Goal: Task Accomplishment & Management: Use online tool/utility

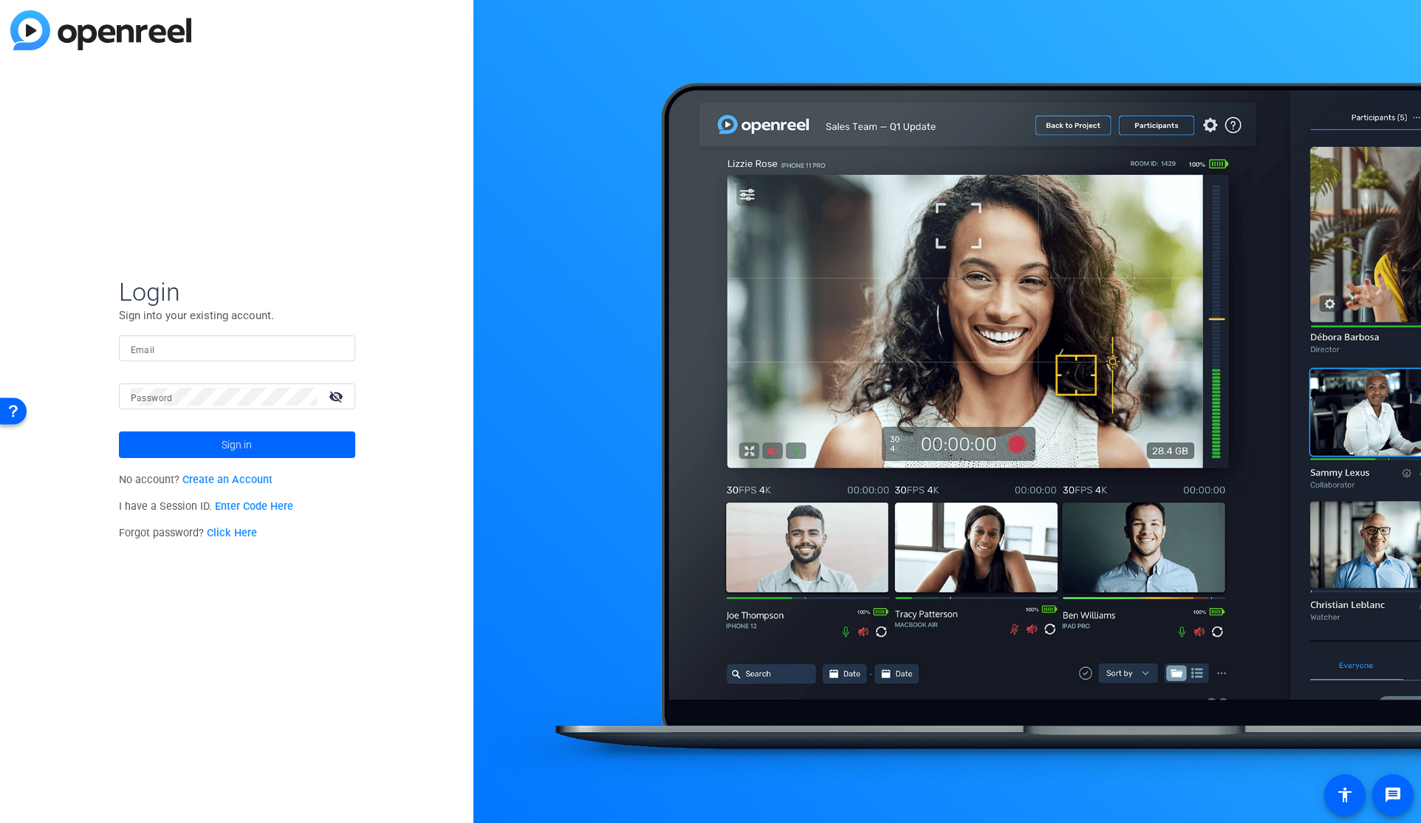
click at [193, 344] on input "Email" at bounding box center [237, 349] width 213 height 18
type input "[PERSON_NAME][EMAIL_ADDRESS][DOMAIN_NAME]"
click at [119, 431] on button "Sign in" at bounding box center [237, 444] width 236 height 27
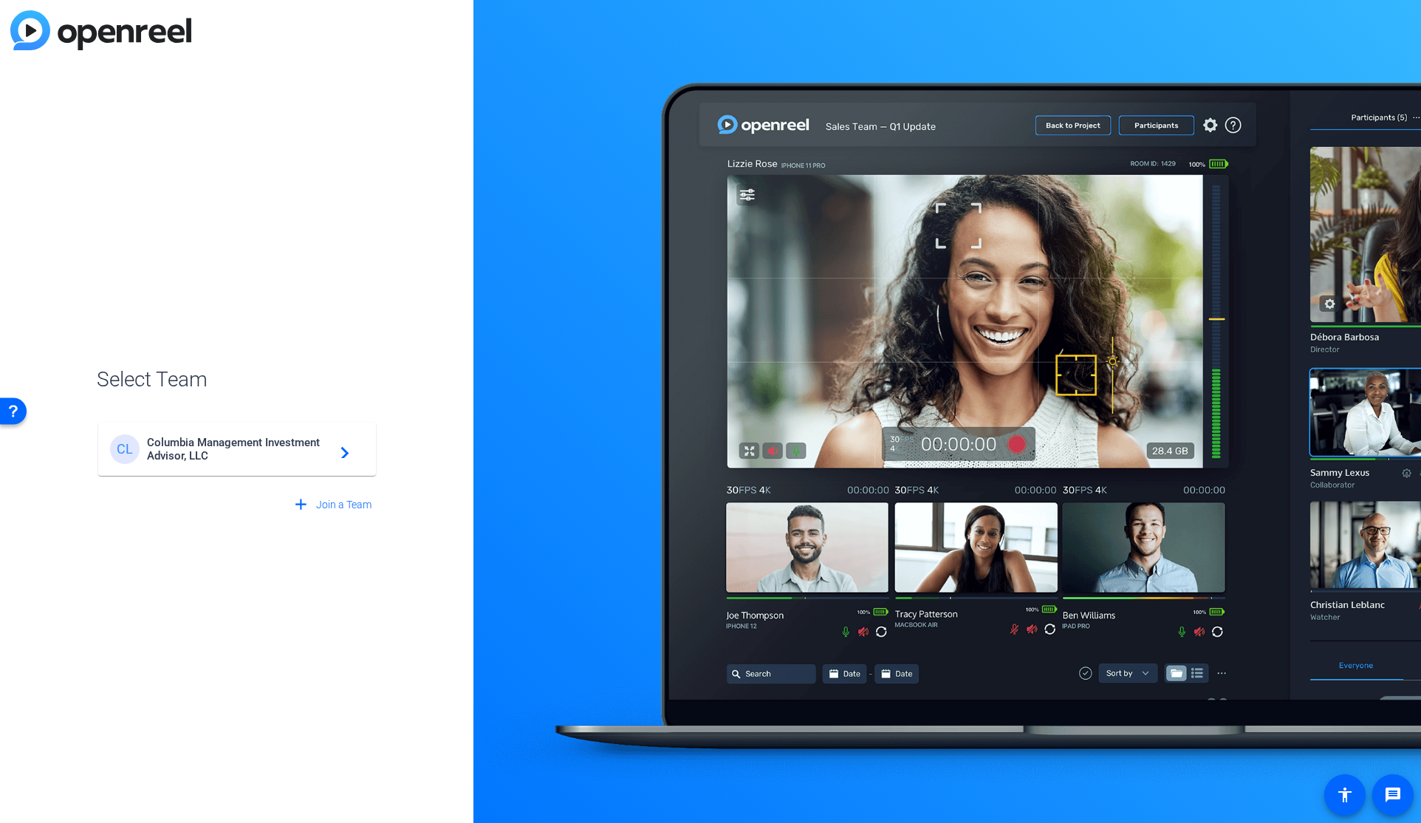
click at [261, 449] on span "Columbia Management Investment Advisor, LLC" at bounding box center [239, 449] width 185 height 27
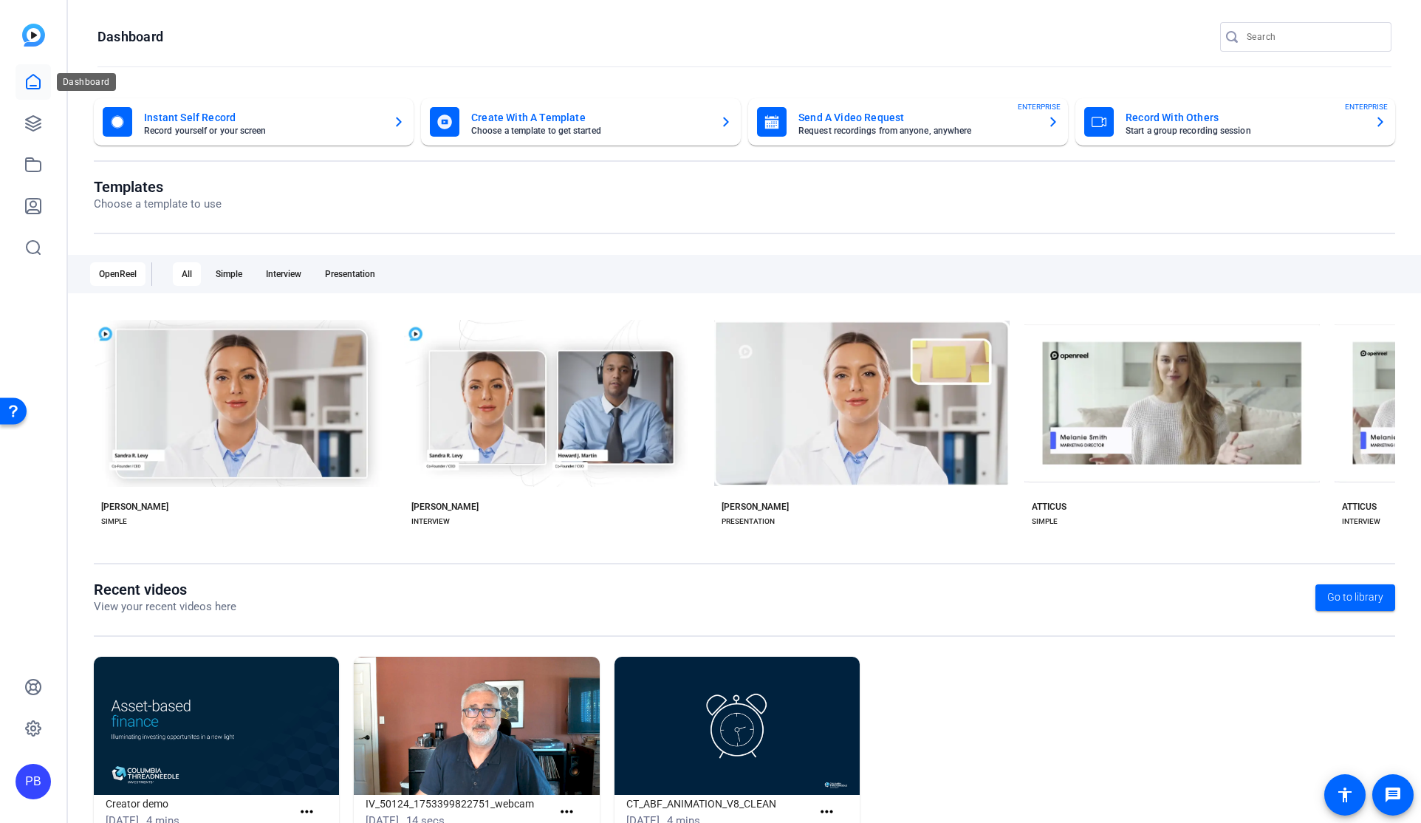
click at [30, 81] on icon at bounding box center [33, 82] width 18 height 18
click at [37, 127] on icon at bounding box center [33, 123] width 18 height 18
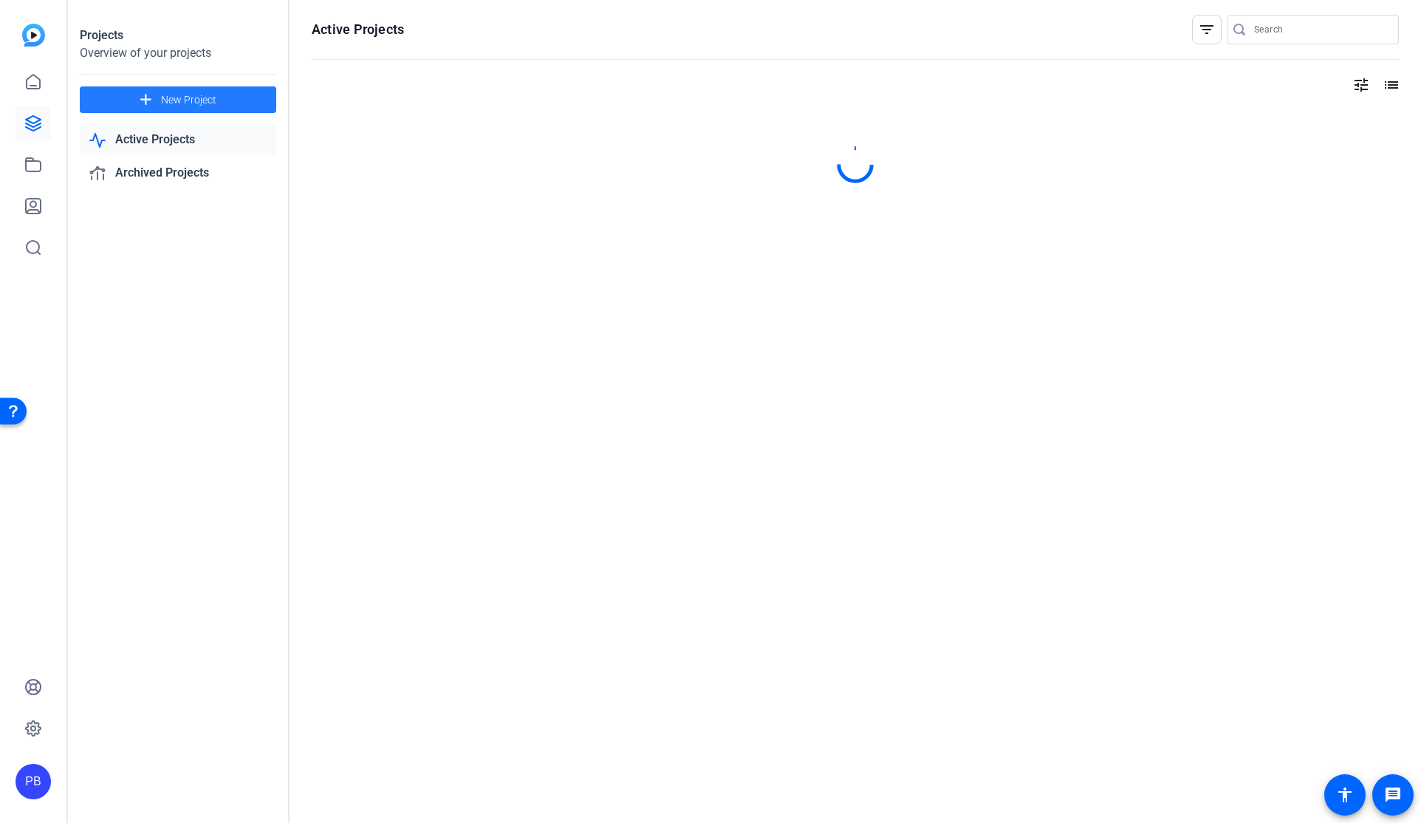
click at [178, 99] on span "New Project" at bounding box center [188, 100] width 55 height 16
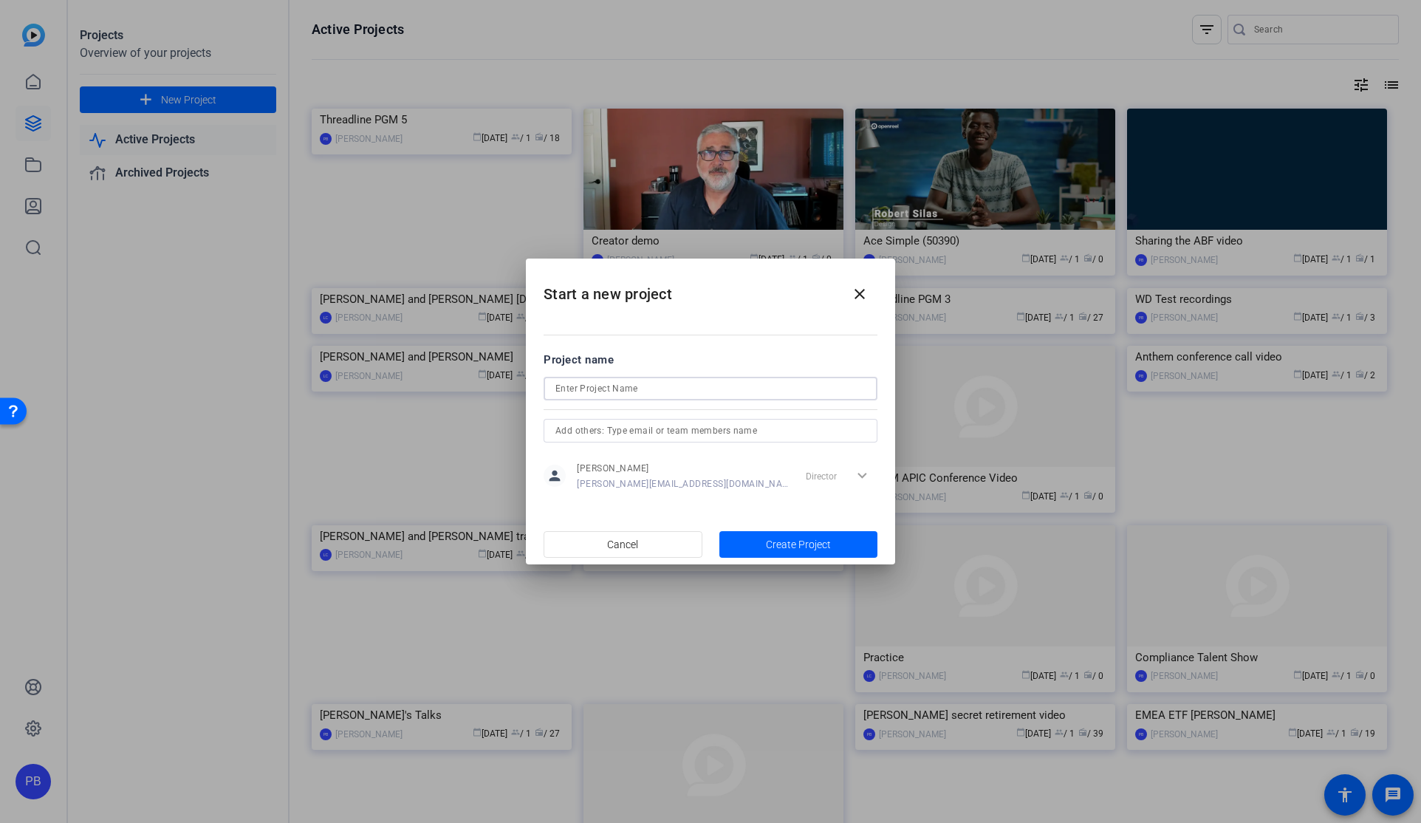
click at [594, 391] on input at bounding box center [710, 389] width 310 height 18
click at [668, 389] on input "Paul Simons presentatio" at bounding box center [710, 389] width 310 height 18
type input "Paul Simons presentation"
click at [777, 544] on span "Create Project" at bounding box center [798, 545] width 65 height 16
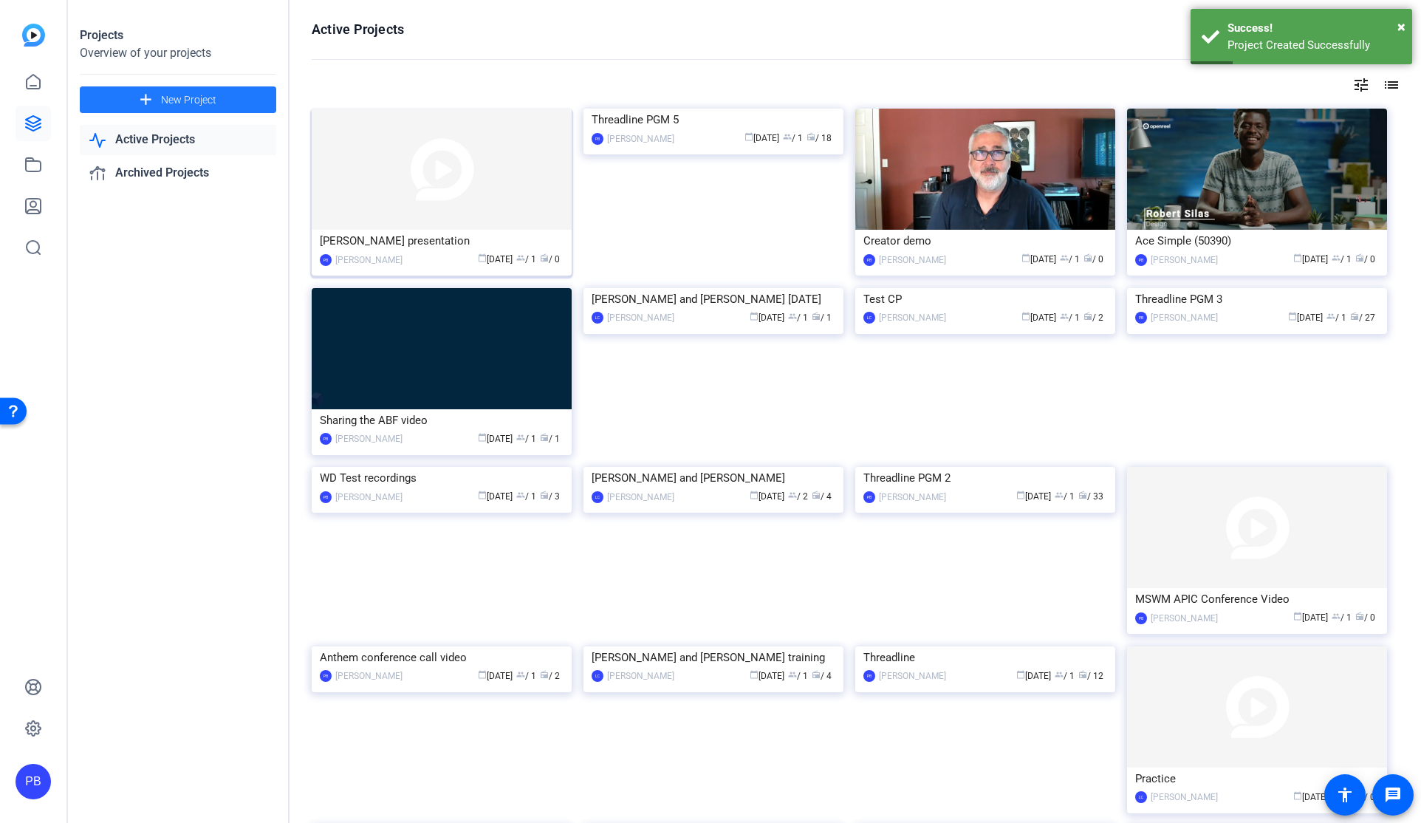
click at [436, 198] on img at bounding box center [442, 169] width 260 height 121
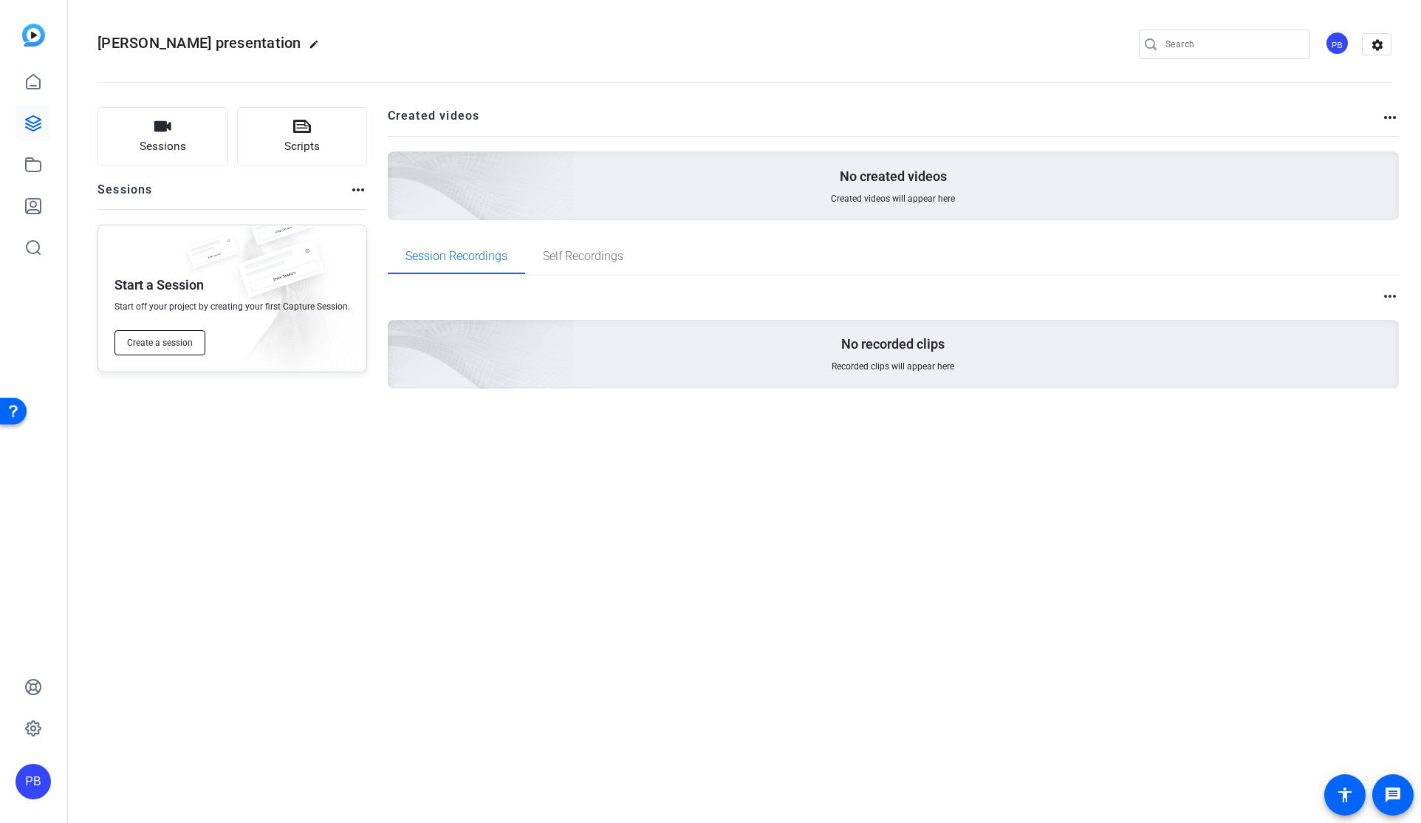
click at [156, 341] on span "Create a session" at bounding box center [160, 343] width 66 height 12
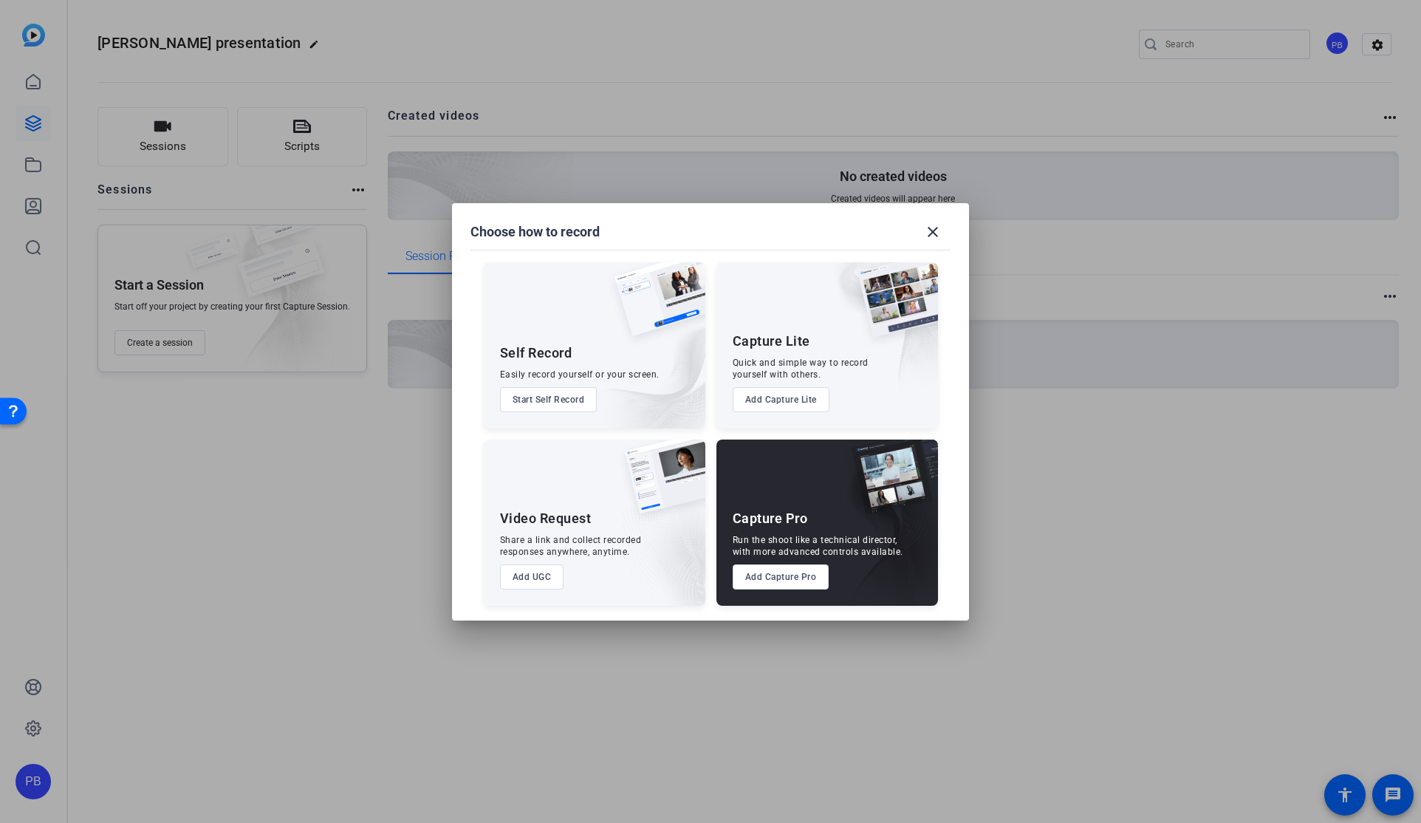
click at [826, 539] on div "Run the shoot like a technical director, with more advanced controls available." at bounding box center [818, 546] width 171 height 24
click at [770, 579] on button "Add Capture Pro" at bounding box center [781, 576] width 97 height 25
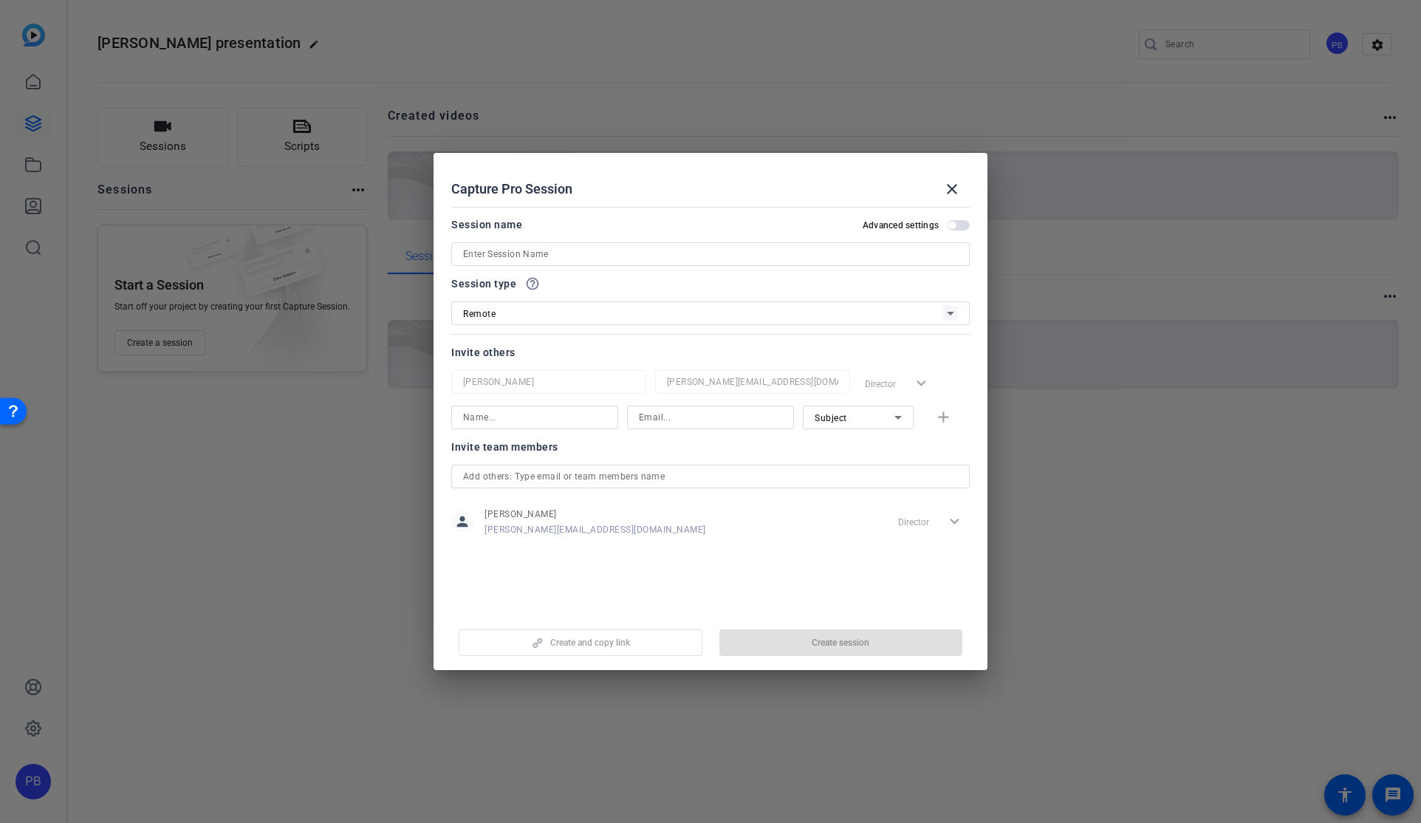
click at [537, 256] on input at bounding box center [710, 254] width 495 height 18
type input "[PERSON_NAME] preso"
click at [508, 418] on input at bounding box center [534, 417] width 143 height 18
click at [820, 637] on span "Create session" at bounding box center [841, 643] width 58 height 12
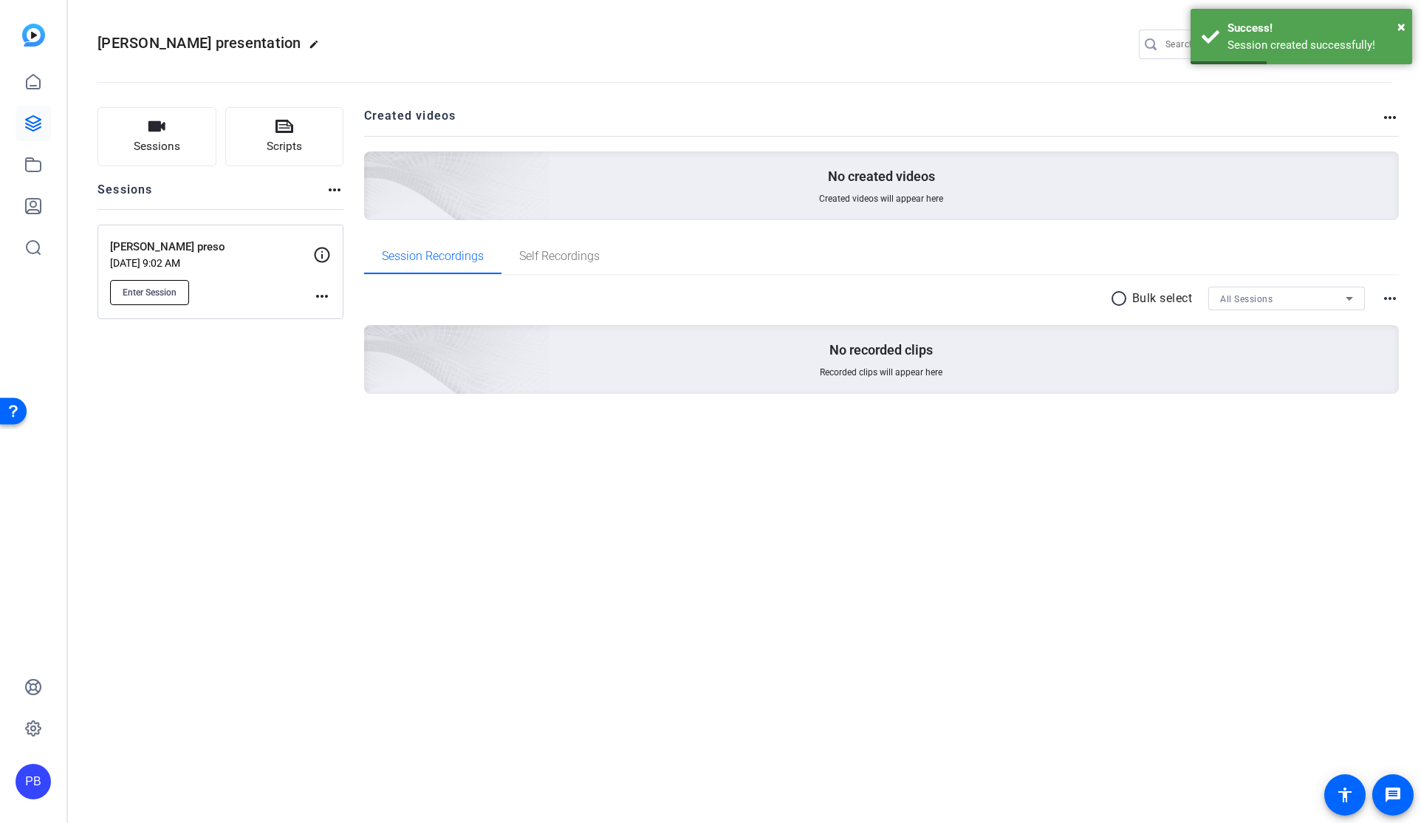
click at [144, 290] on span "Enter Session" at bounding box center [150, 293] width 54 height 12
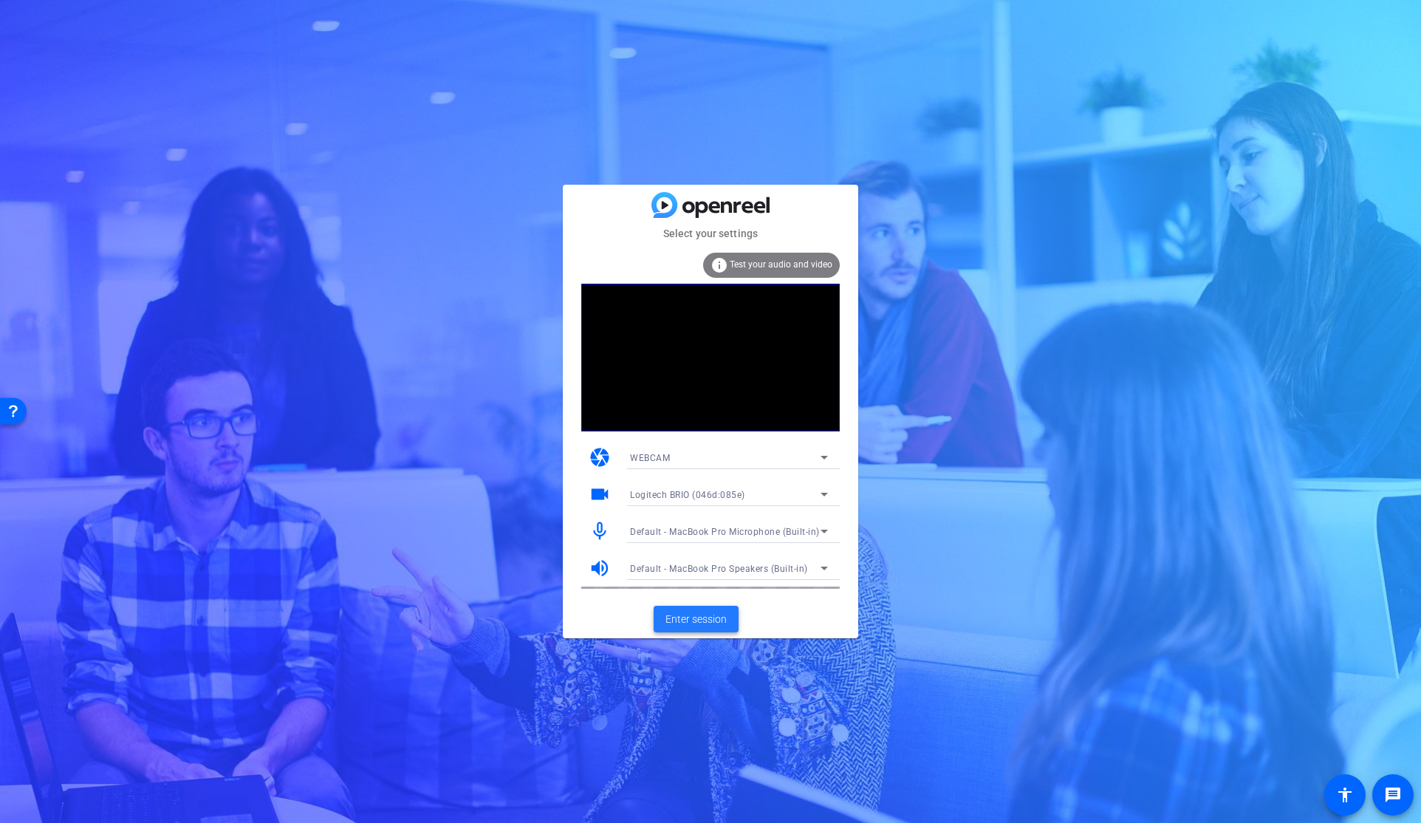
click at [688, 614] on span "Enter session" at bounding box center [695, 620] width 61 height 16
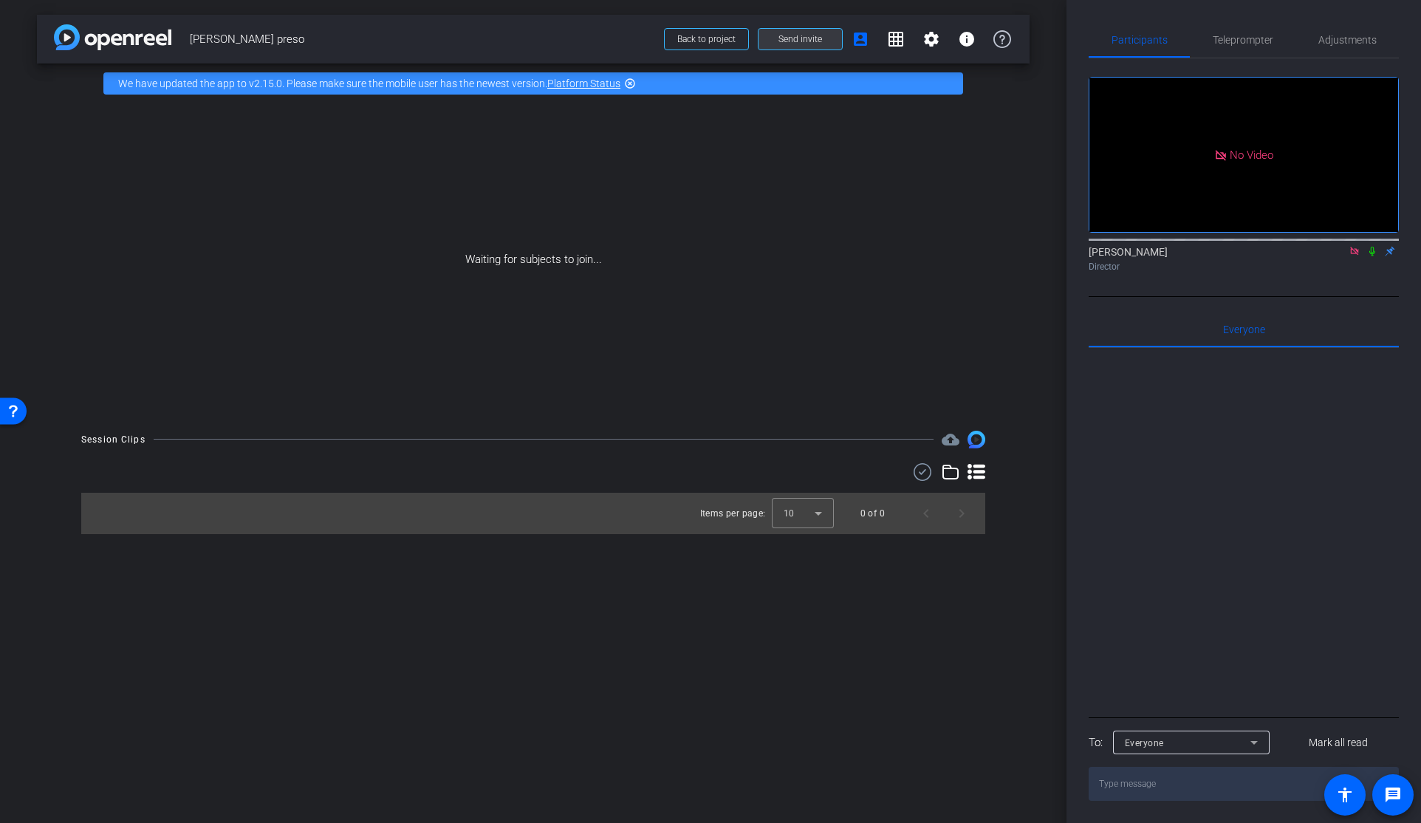
click at [796, 35] on span "Send invite" at bounding box center [800, 39] width 44 height 12
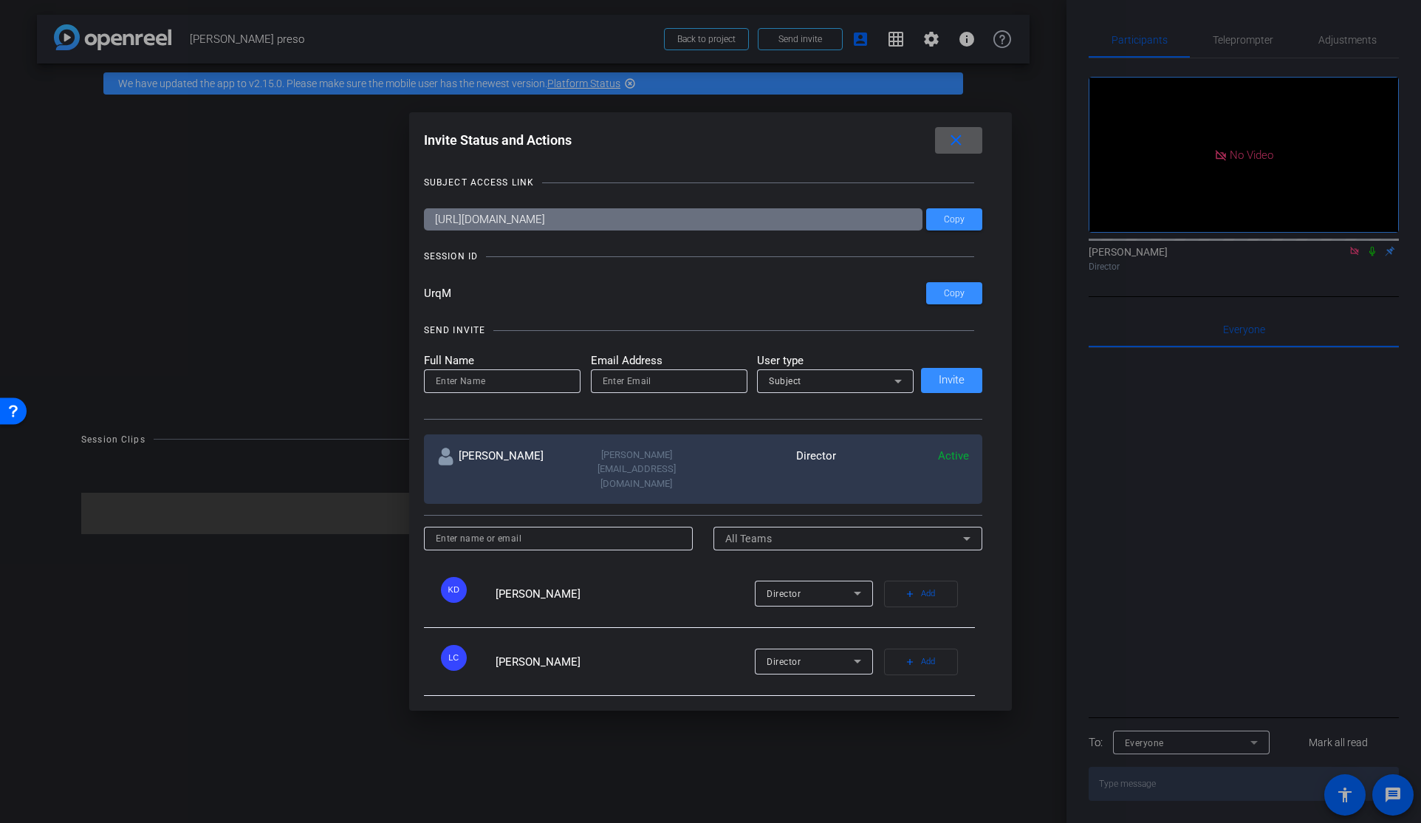
click at [449, 383] on input at bounding box center [502, 381] width 133 height 18
type input "[PERSON_NAME]"
click at [612, 381] on input "email" at bounding box center [669, 381] width 133 height 18
click at [650, 383] on input "email" at bounding box center [669, 381] width 133 height 18
paste input "[PERSON_NAME][EMAIL_ADDRESS][DOMAIN_NAME]"
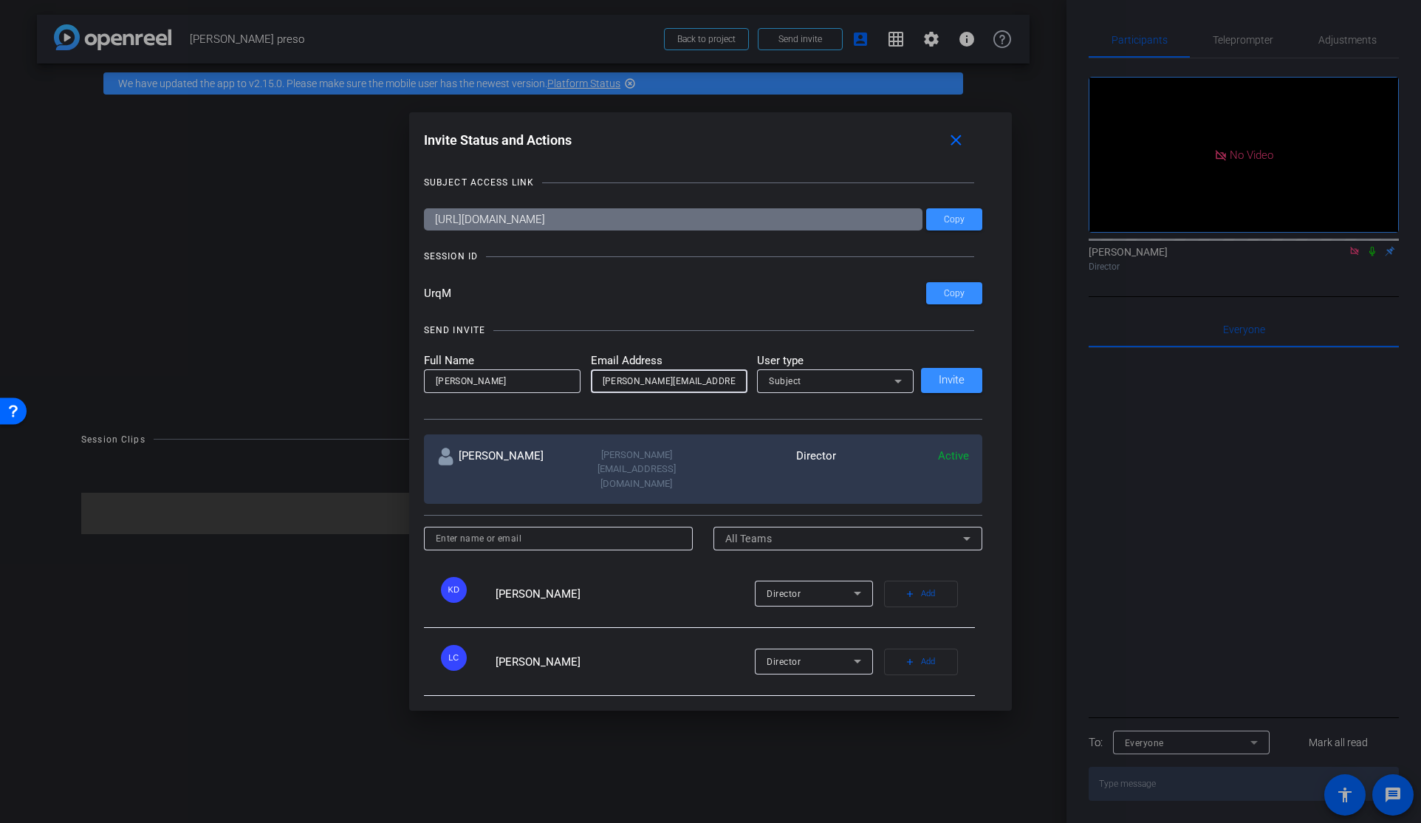
scroll to position [0, 31]
type input "[PERSON_NAME][EMAIL_ADDRESS][DOMAIN_NAME]"
click at [954, 380] on span "Invite" at bounding box center [952, 379] width 26 height 11
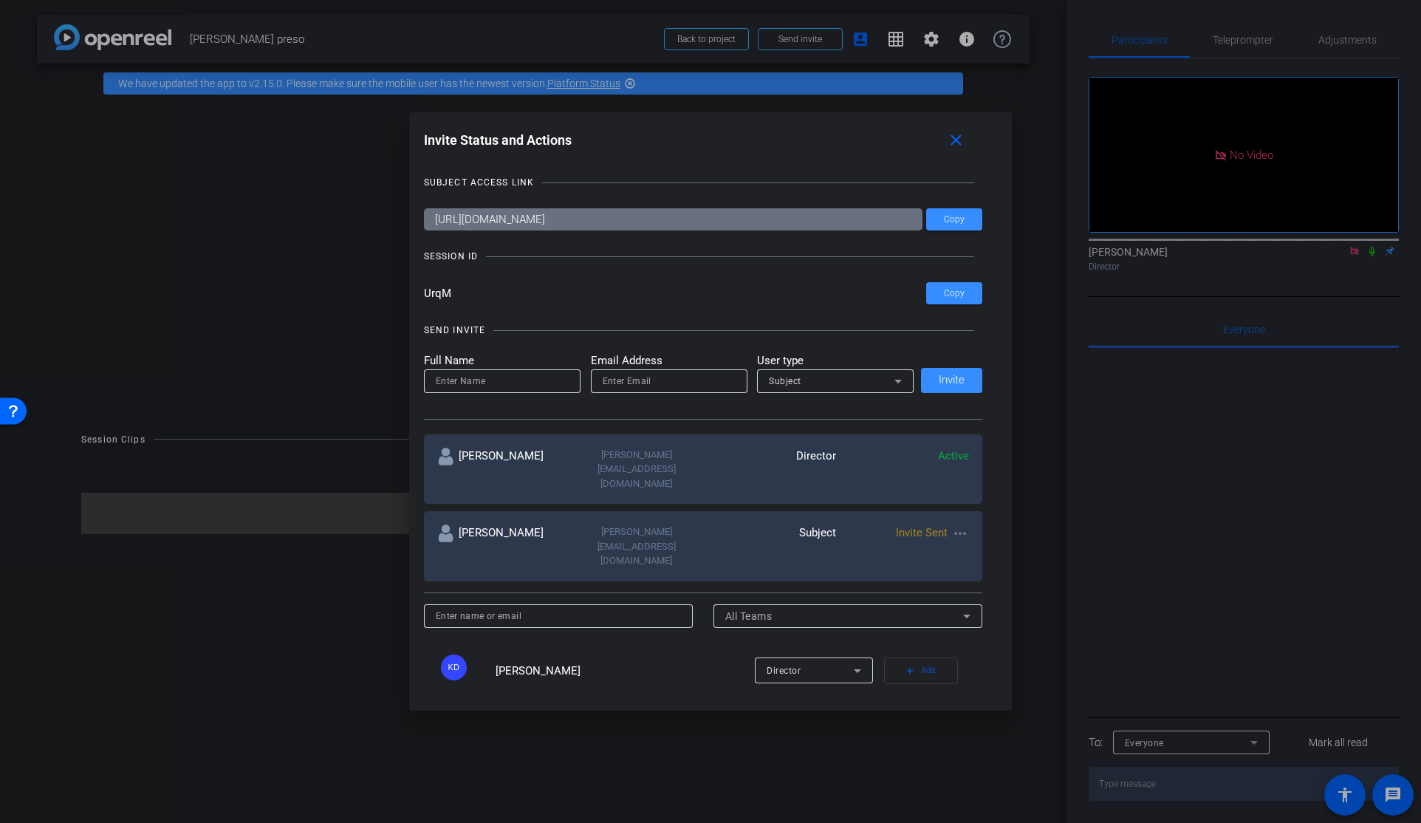
drag, startPoint x: 751, startPoint y: 221, endPoint x: 360, endPoint y: 219, distance: 390.7
click at [362, 219] on div "Invite Status and Actions close SUBJECT ACCESS LINK [URL][DOMAIN_NAME] Copy SES…" at bounding box center [710, 411] width 1421 height 823
drag, startPoint x: 961, startPoint y: 218, endPoint x: 874, endPoint y: 219, distance: 87.2
click at [0, 0] on span "Copy" at bounding box center [0, 0] width 0 height 0
